Goal: Learn about a topic

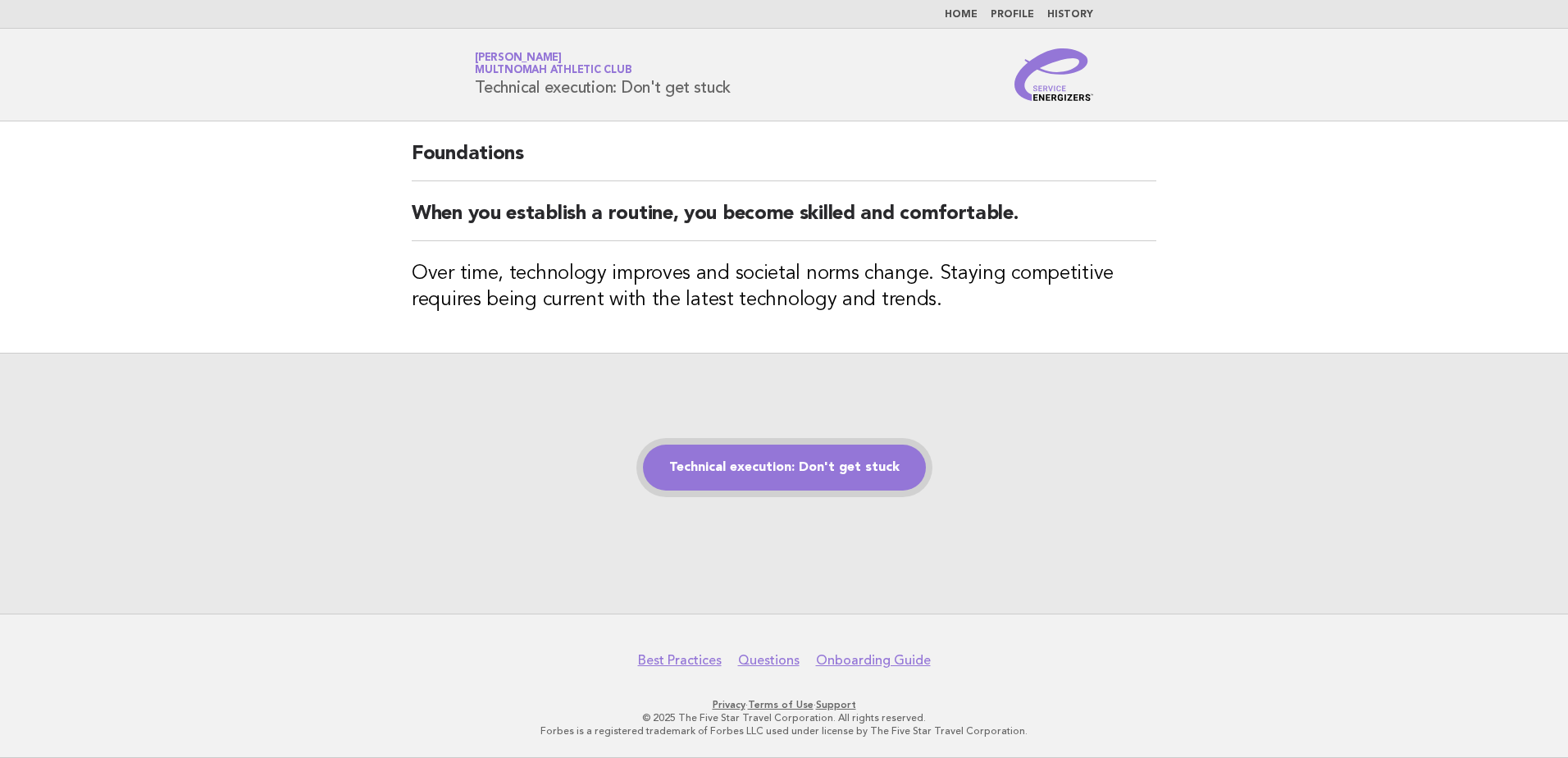
click at [796, 483] on link "Technical execution: Don't get stuck" at bounding box center [784, 467] width 283 height 45
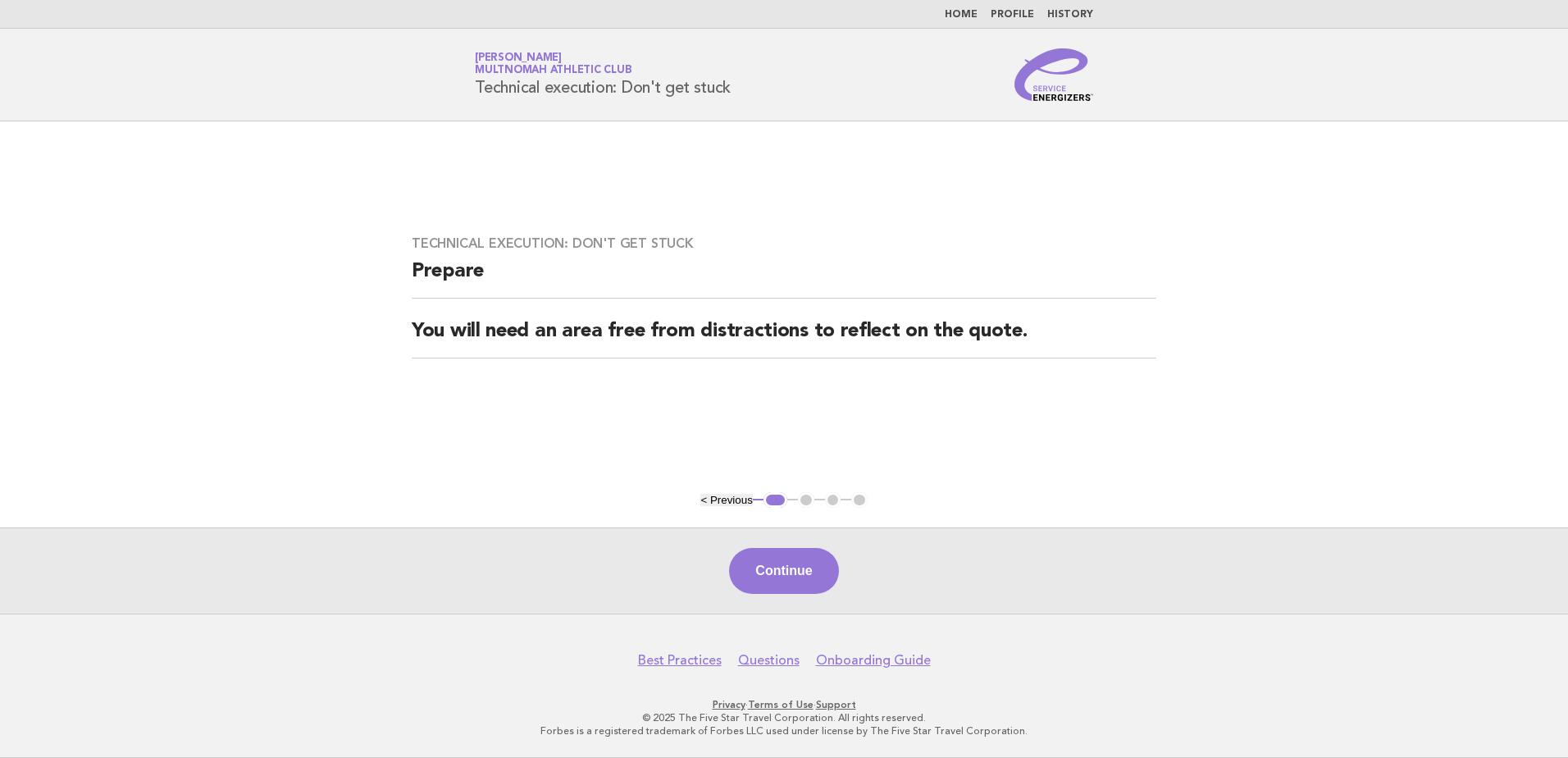
click at [810, 598] on div "Continue" at bounding box center [784, 569] width 1568 height 86
click at [809, 576] on button "Continue" at bounding box center [783, 570] width 109 height 45
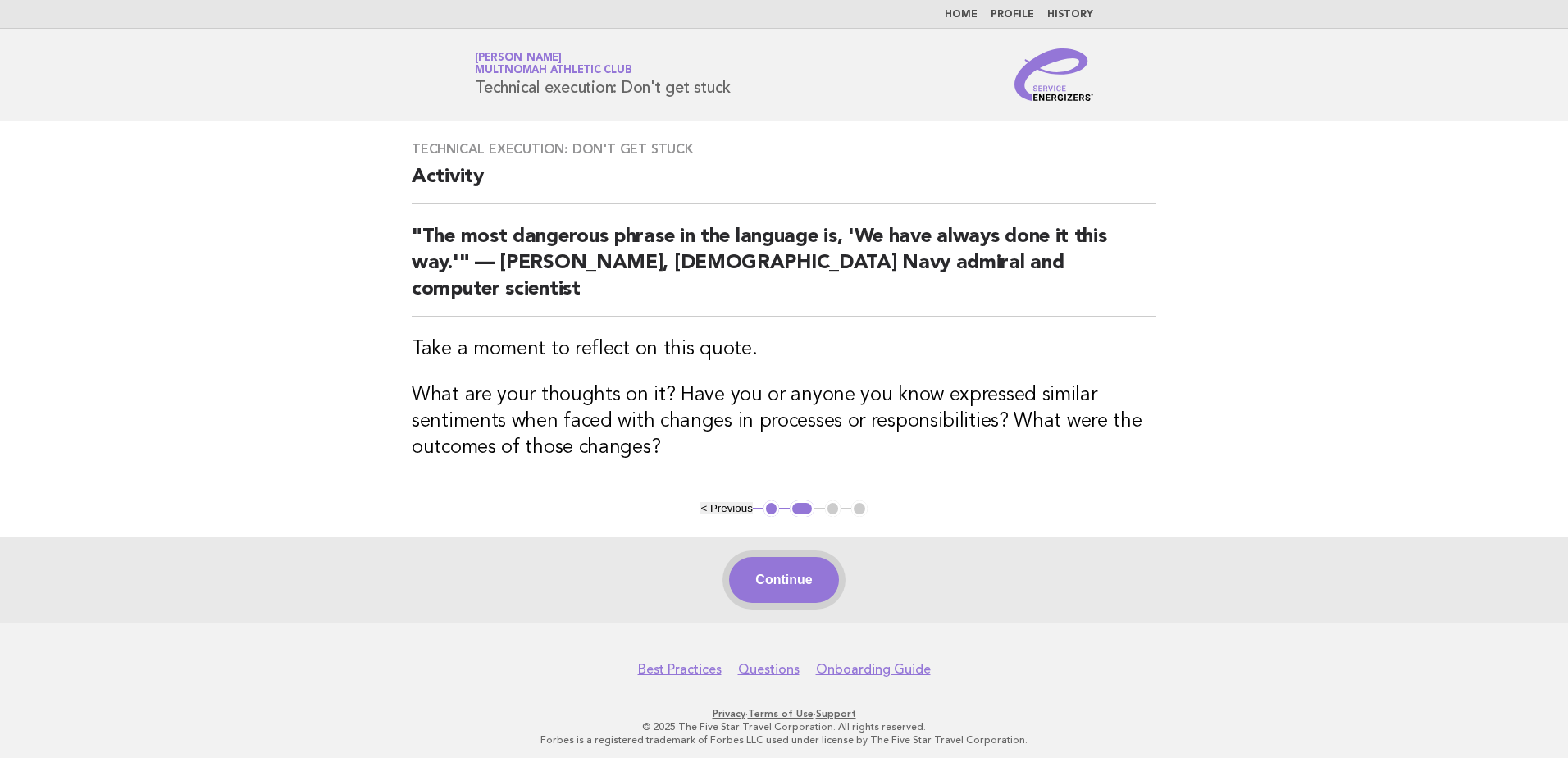
click at [804, 579] on button "Continue" at bounding box center [783, 580] width 109 height 45
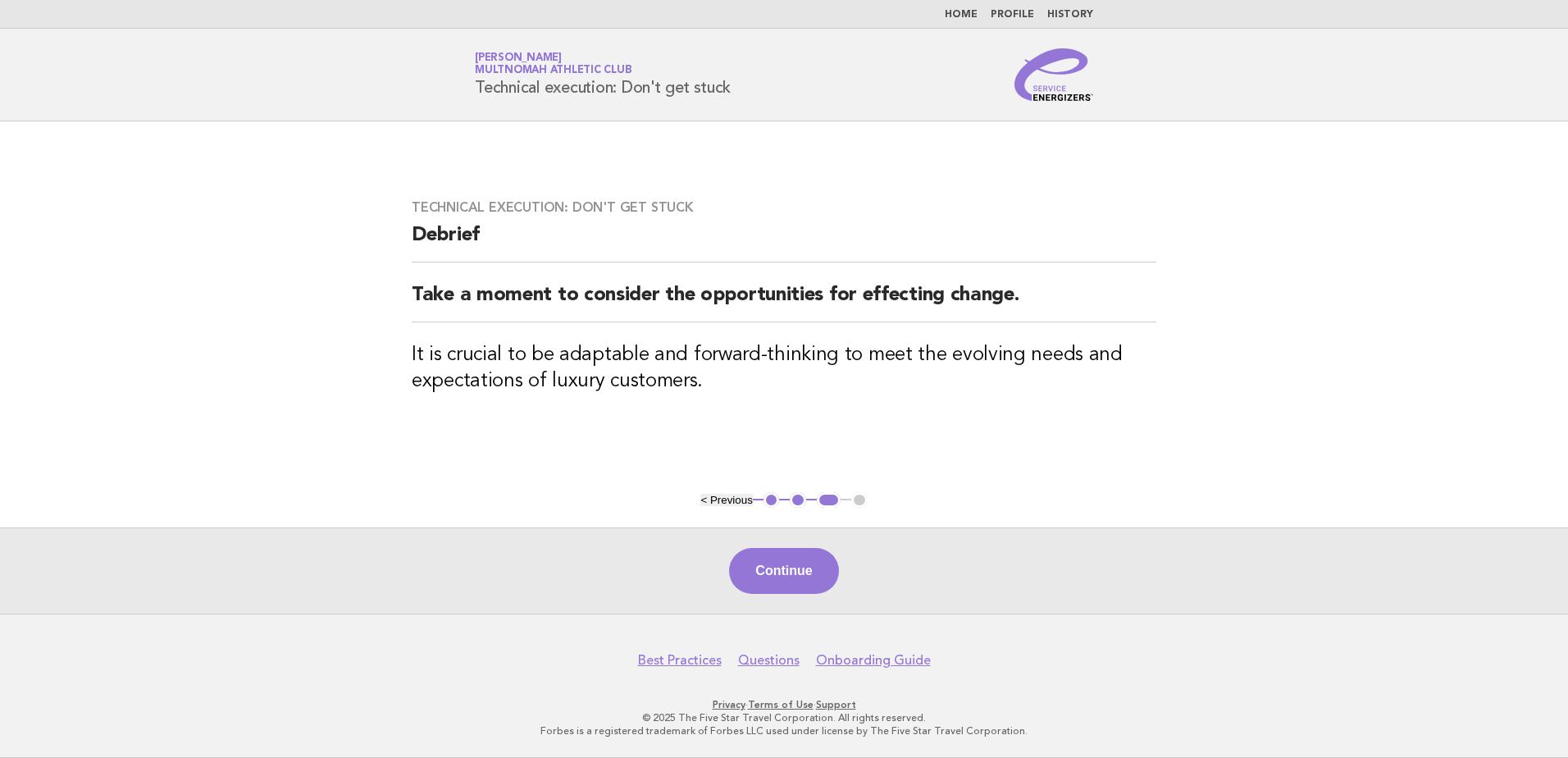
click at [804, 579] on button "Continue" at bounding box center [783, 570] width 109 height 45
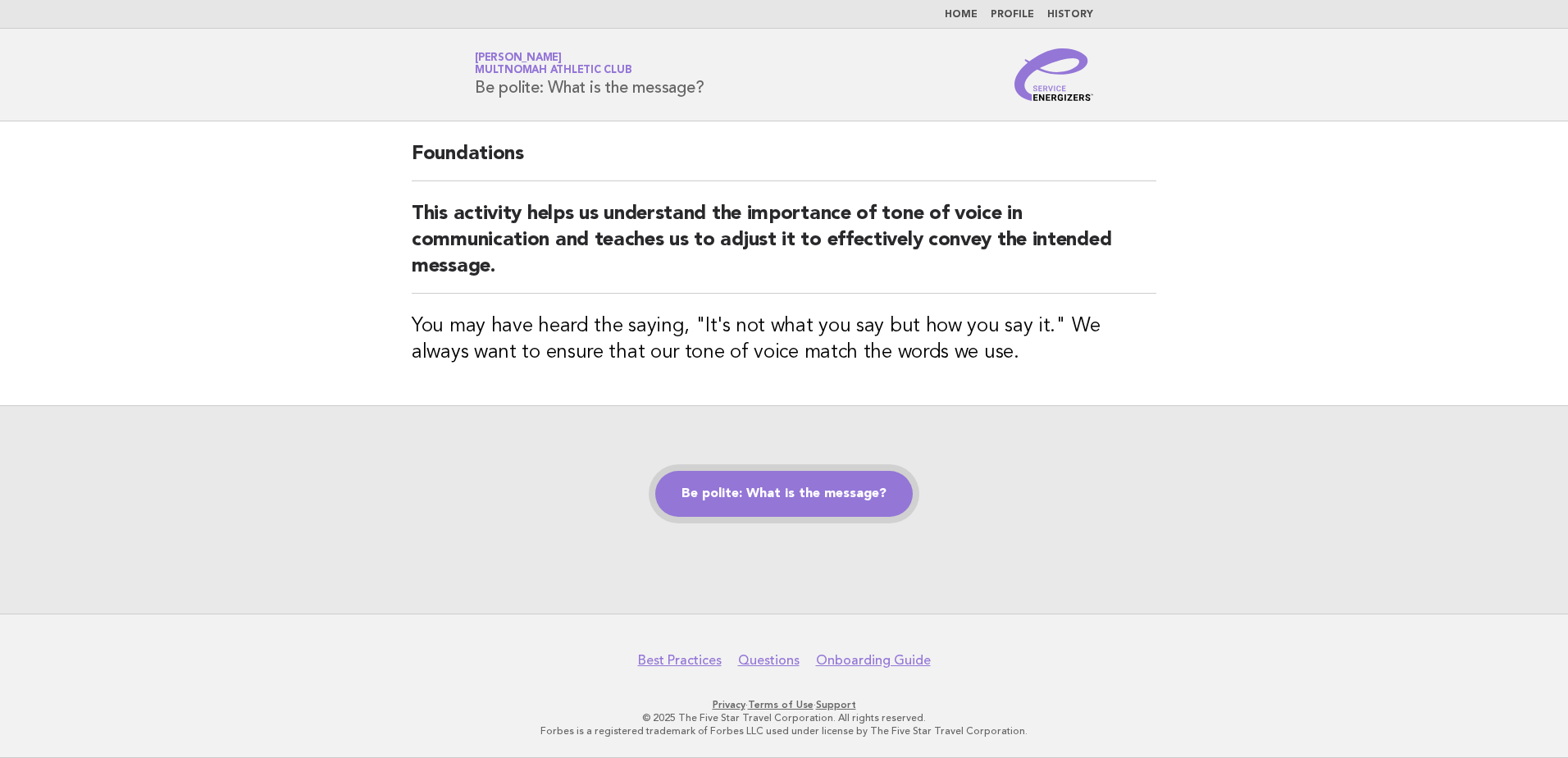
click at [777, 487] on link "Be polite: What is the message?" at bounding box center [784, 494] width 258 height 45
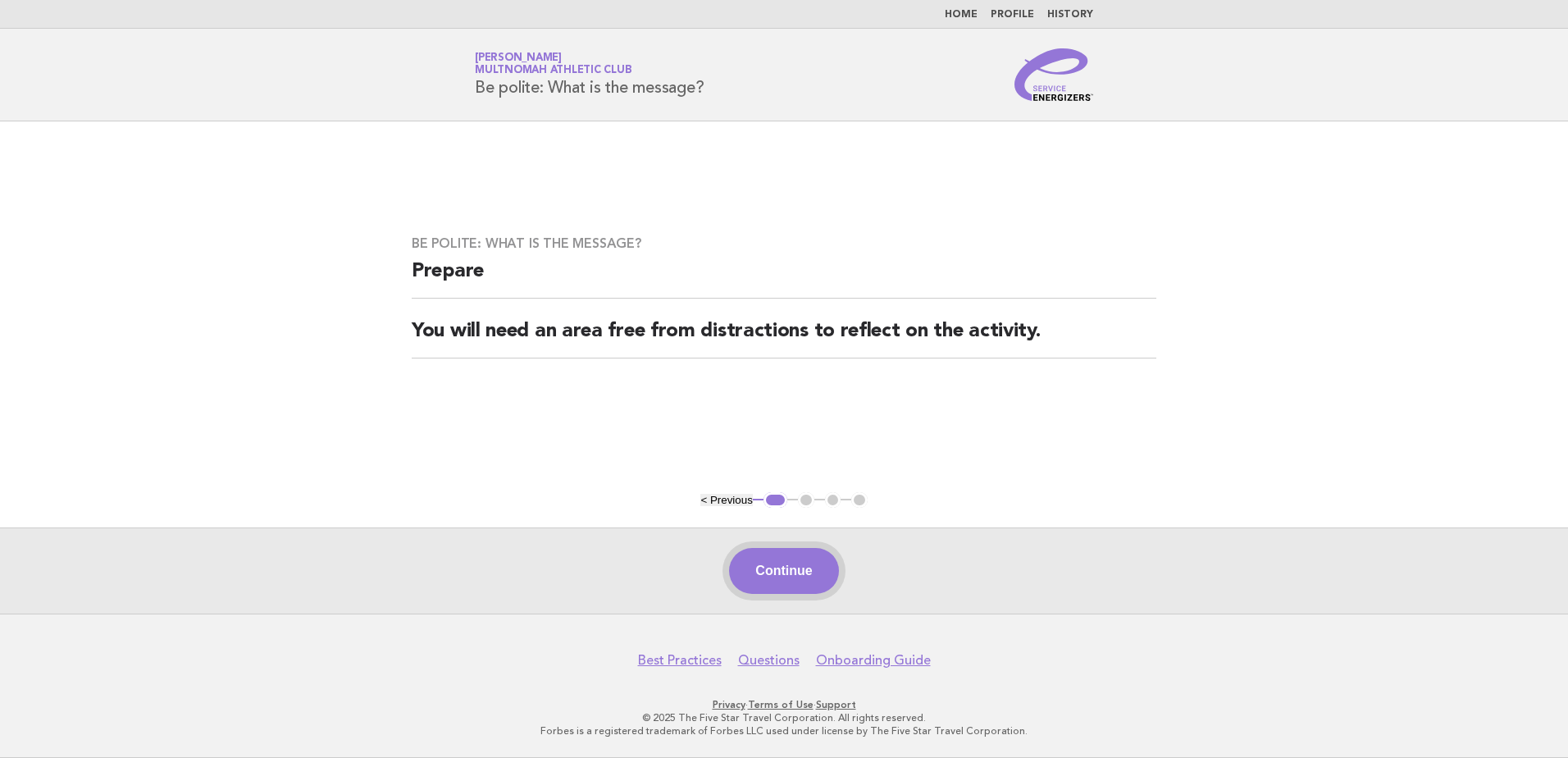
click at [795, 576] on button "Continue" at bounding box center [783, 570] width 109 height 45
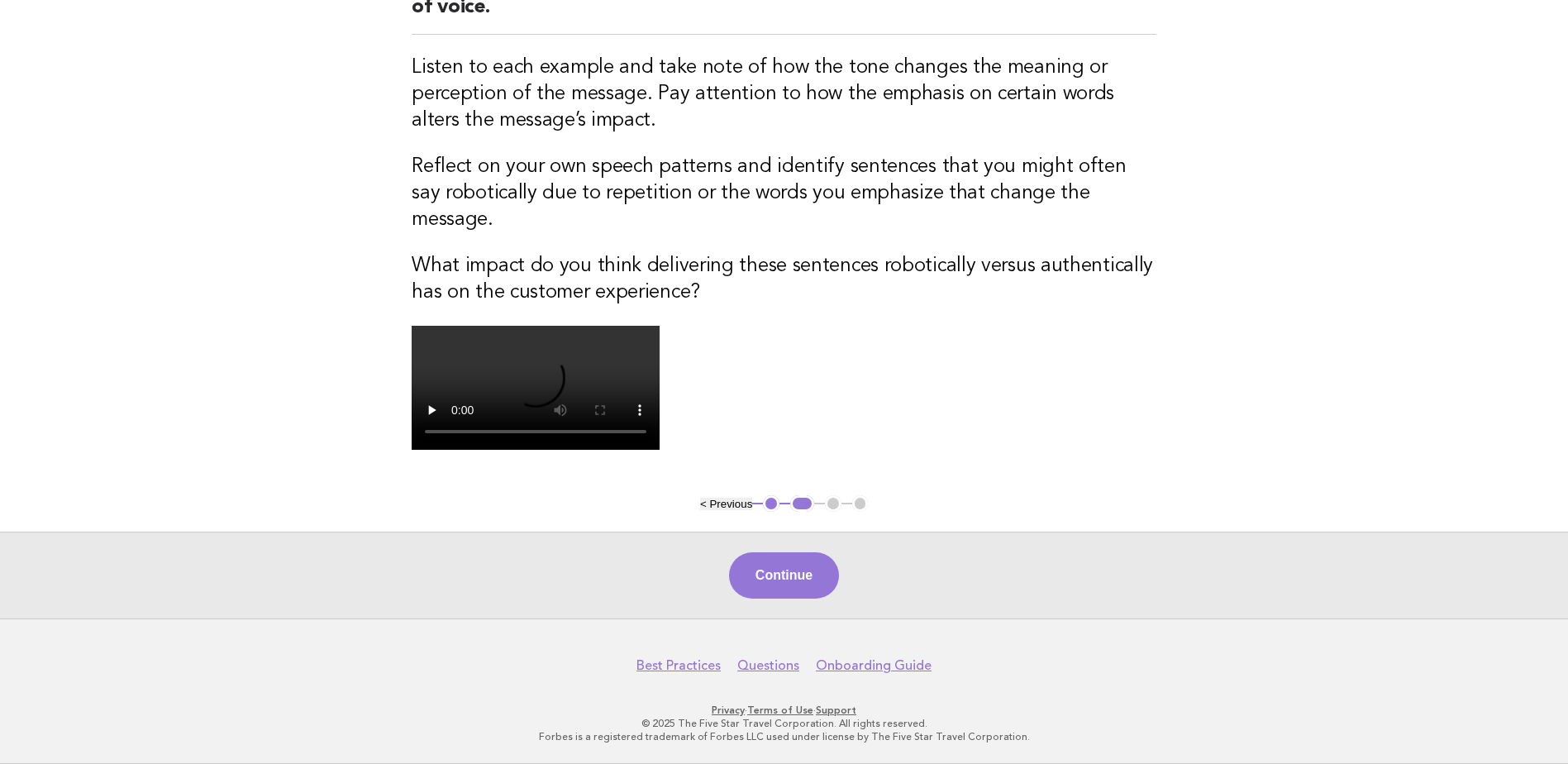
scroll to position [496, 0]
click at [812, 599] on button "Continue" at bounding box center [783, 575] width 110 height 46
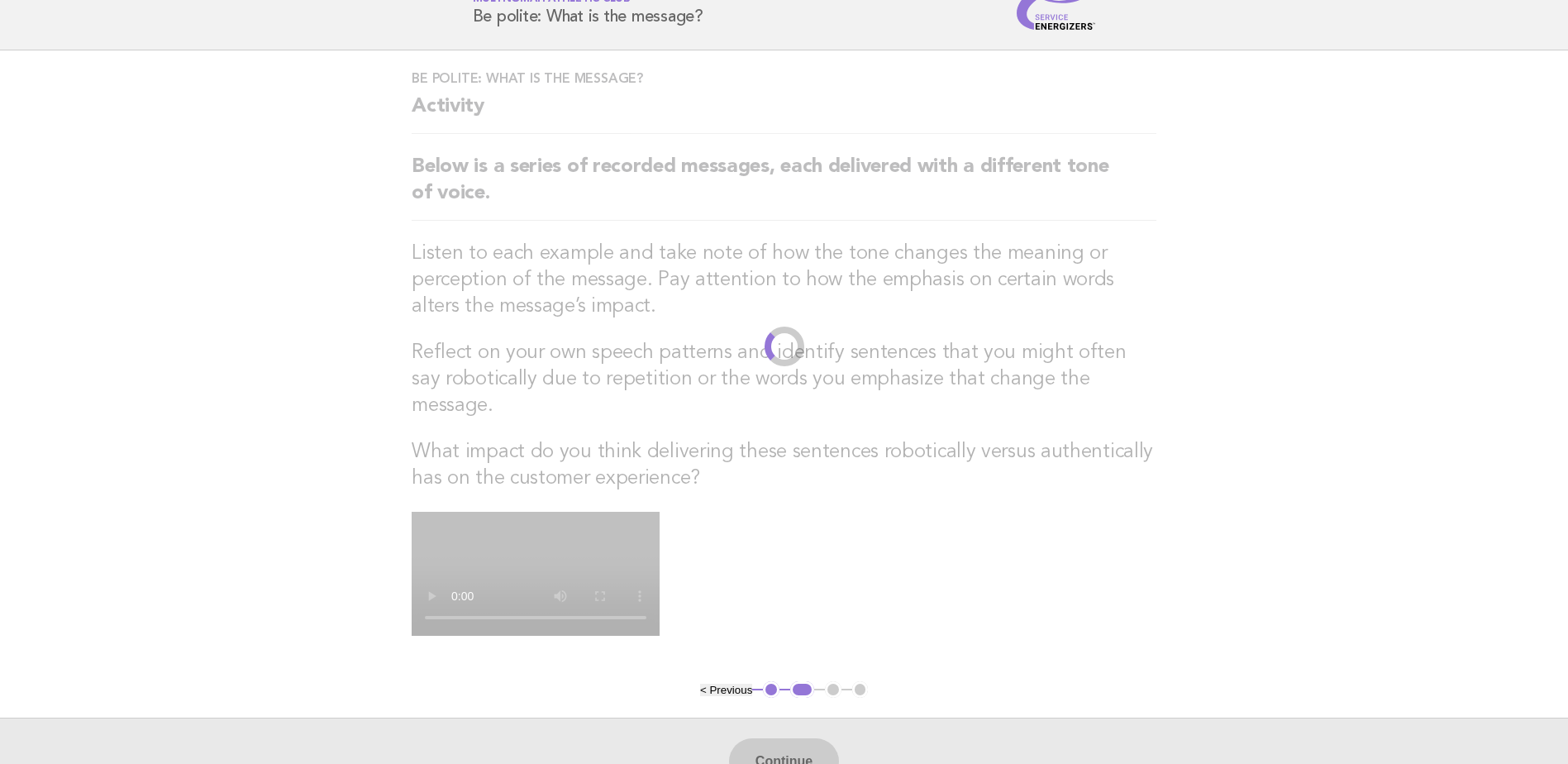
scroll to position [0, 0]
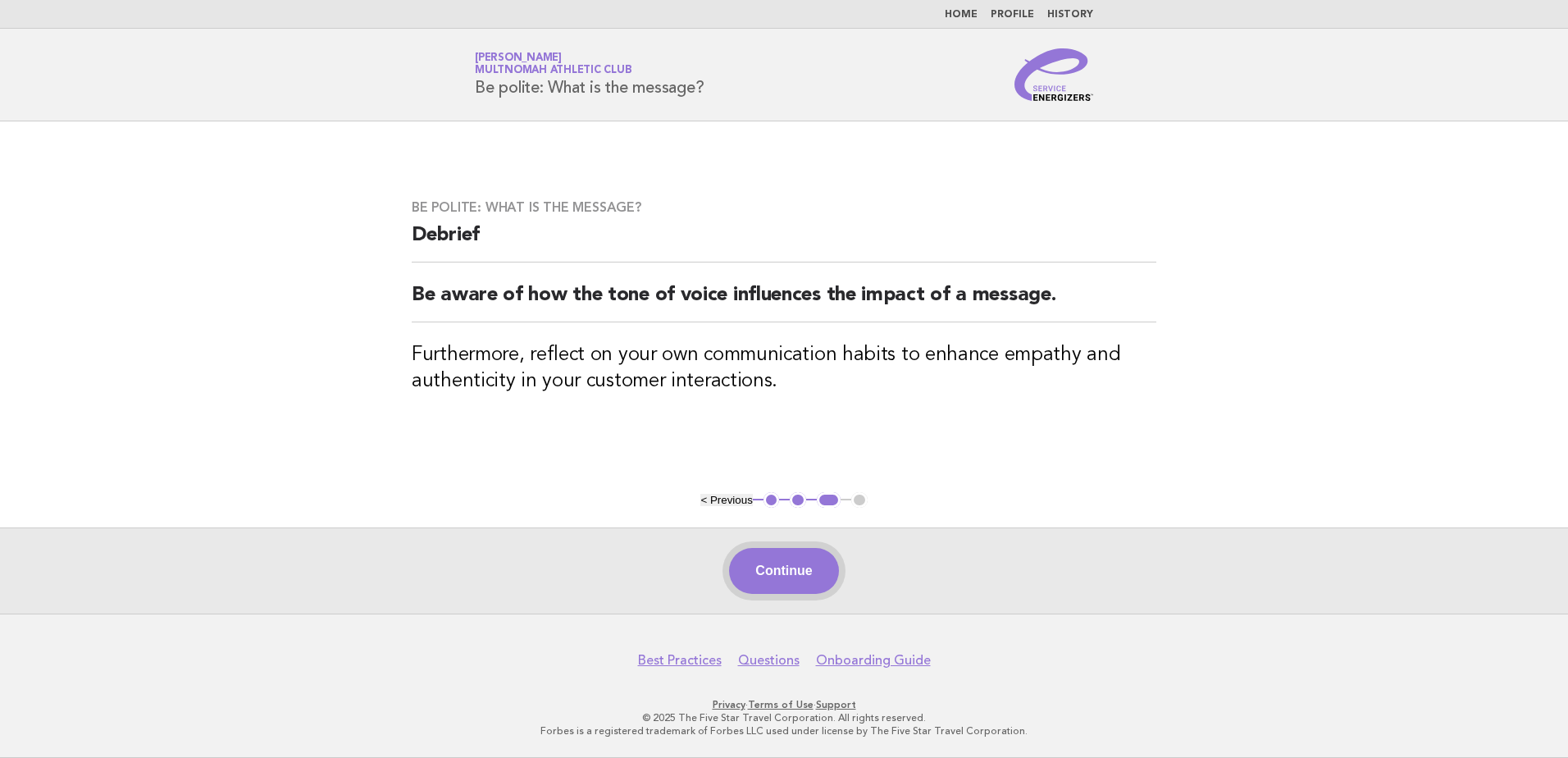
click at [817, 575] on button "Continue" at bounding box center [783, 570] width 109 height 45
